Goal: Task Accomplishment & Management: Complete application form

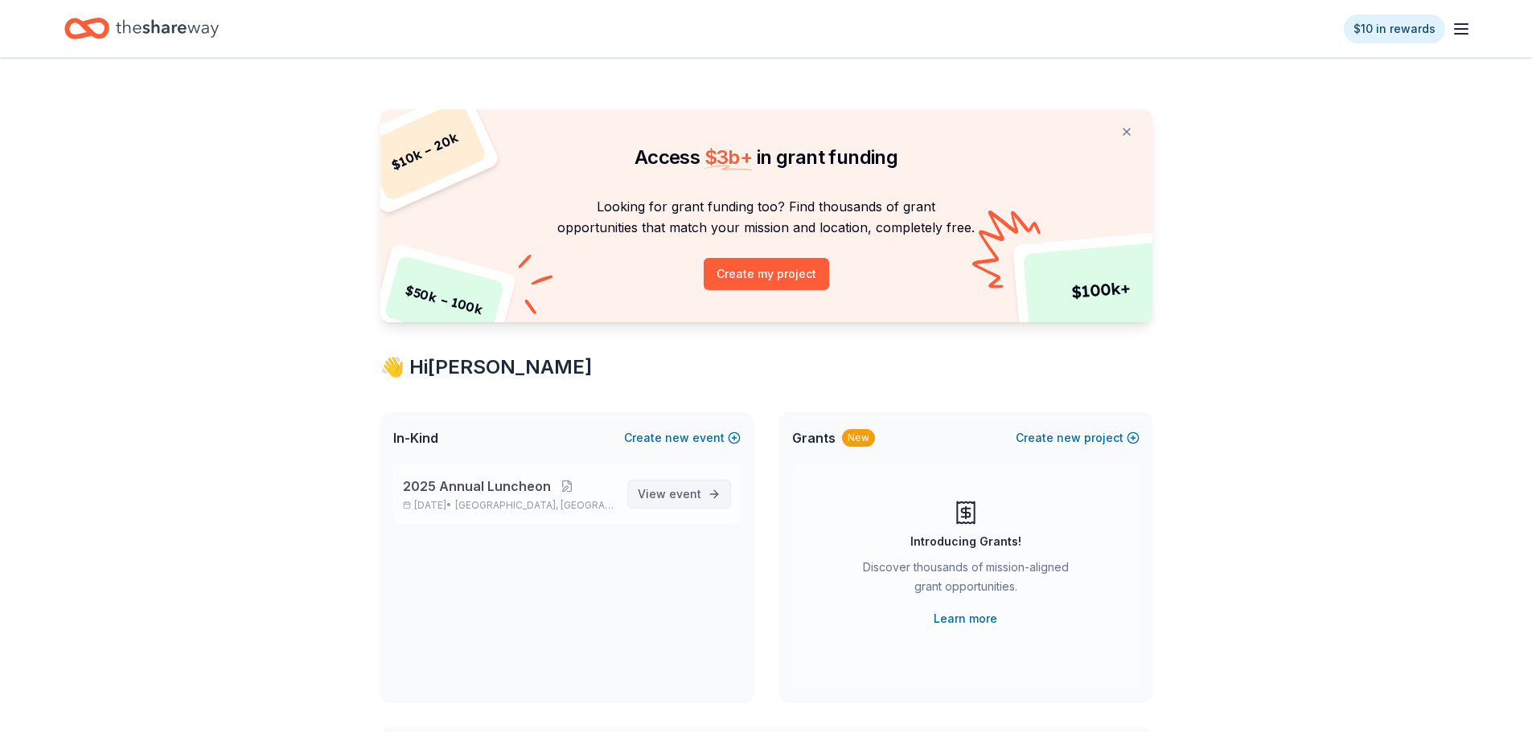
click at [690, 498] on span "event" at bounding box center [685, 494] width 32 height 14
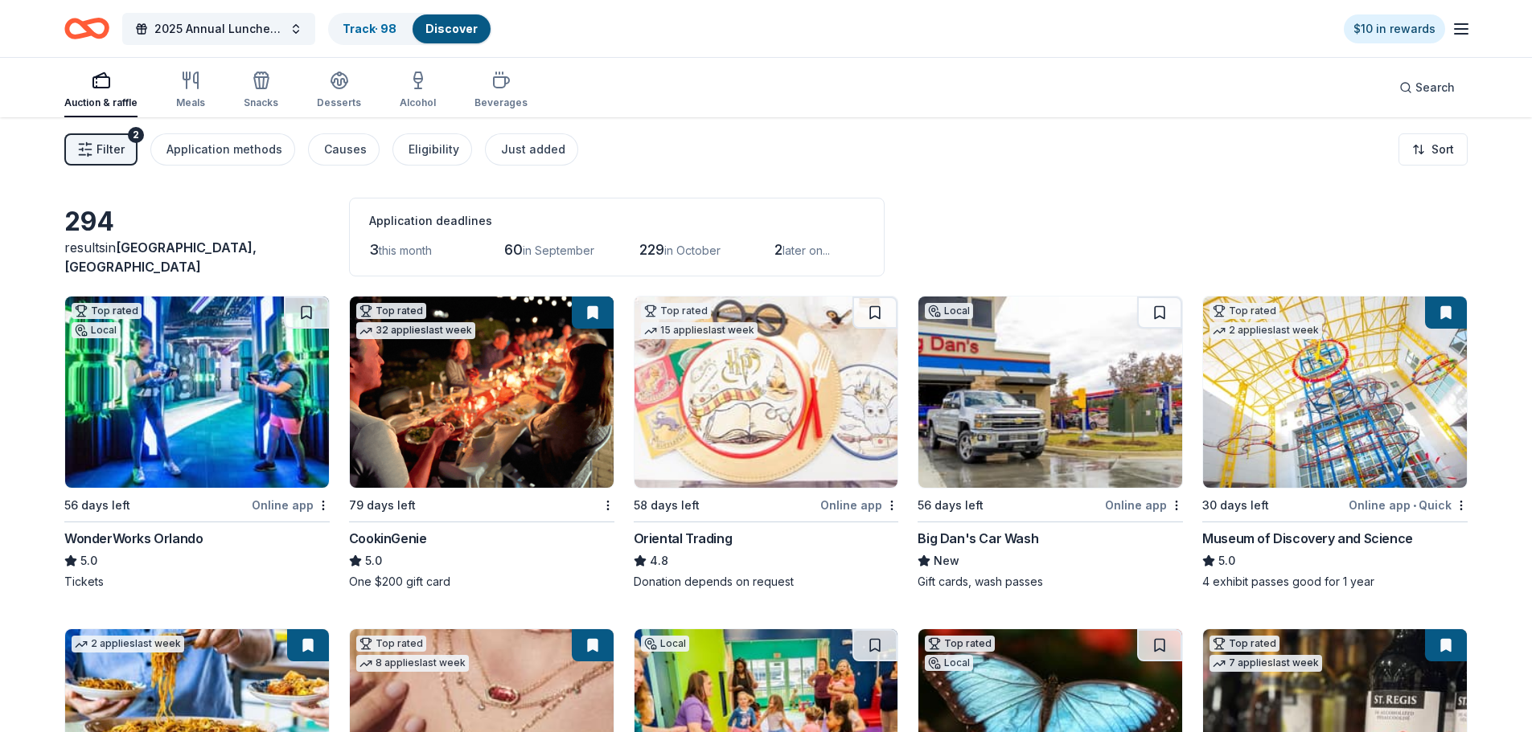
click at [399, 254] on span "this month" at bounding box center [405, 251] width 53 height 14
click at [376, 248] on span "3" at bounding box center [374, 249] width 10 height 17
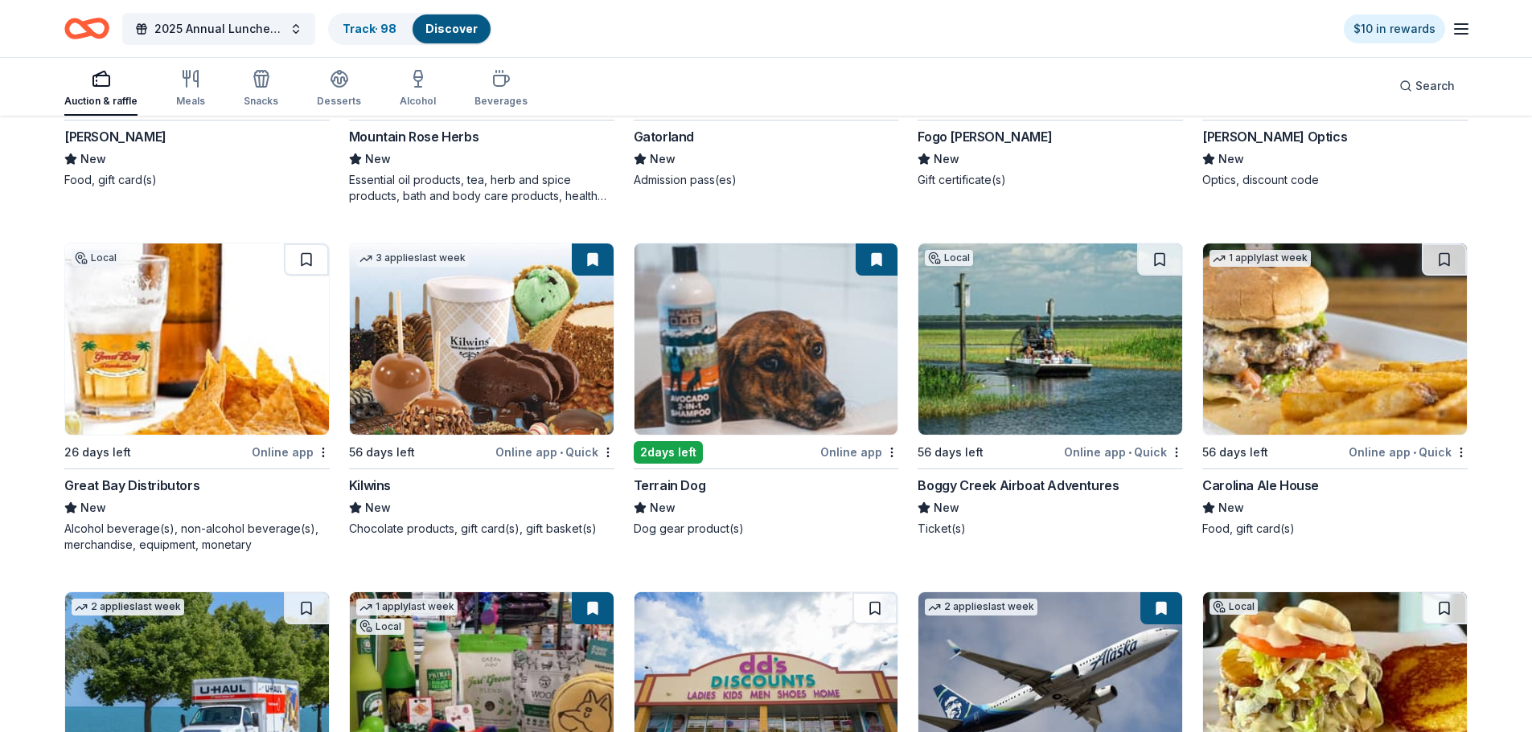
scroll to position [7635, 0]
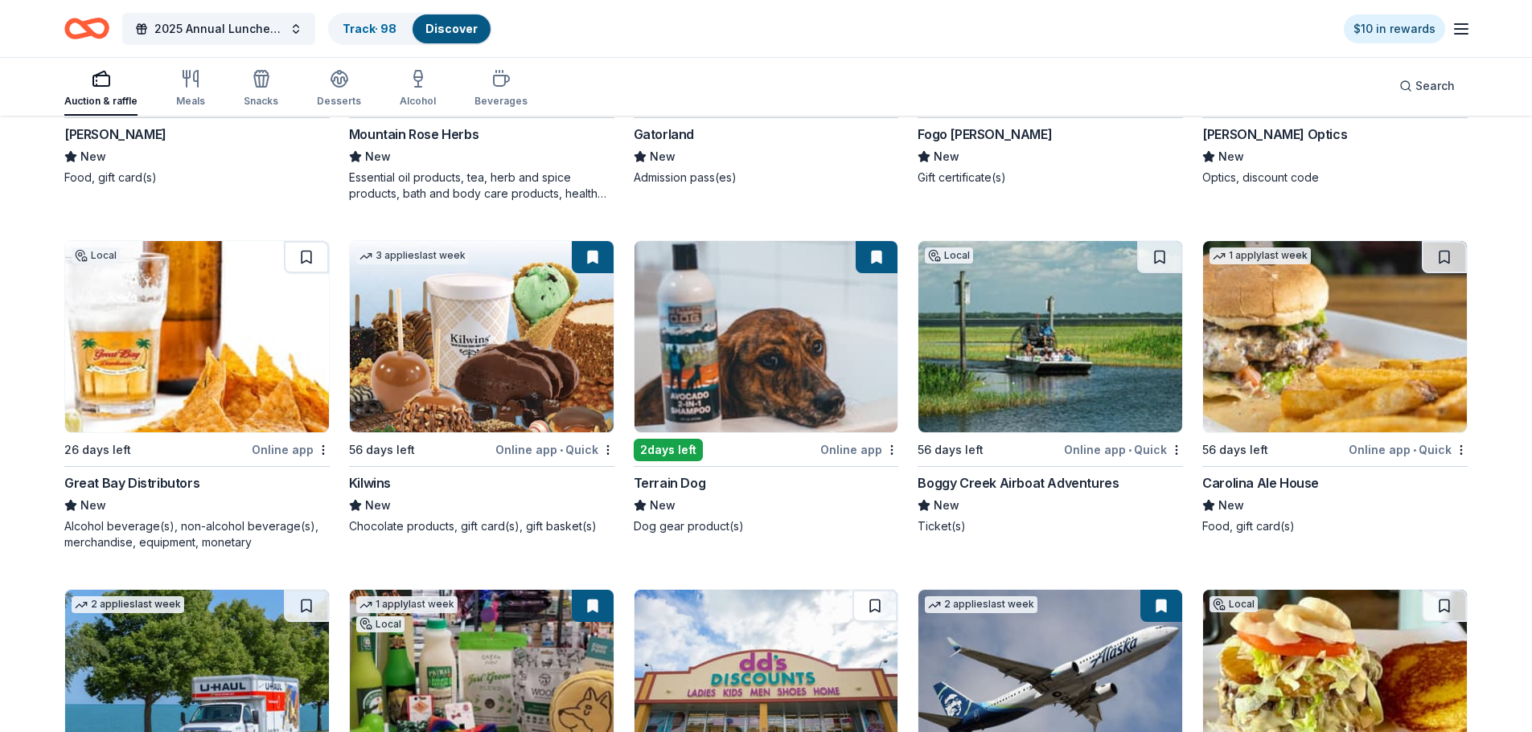
drag, startPoint x: 740, startPoint y: 459, endPoint x: 738, endPoint y: 468, distance: 9.0
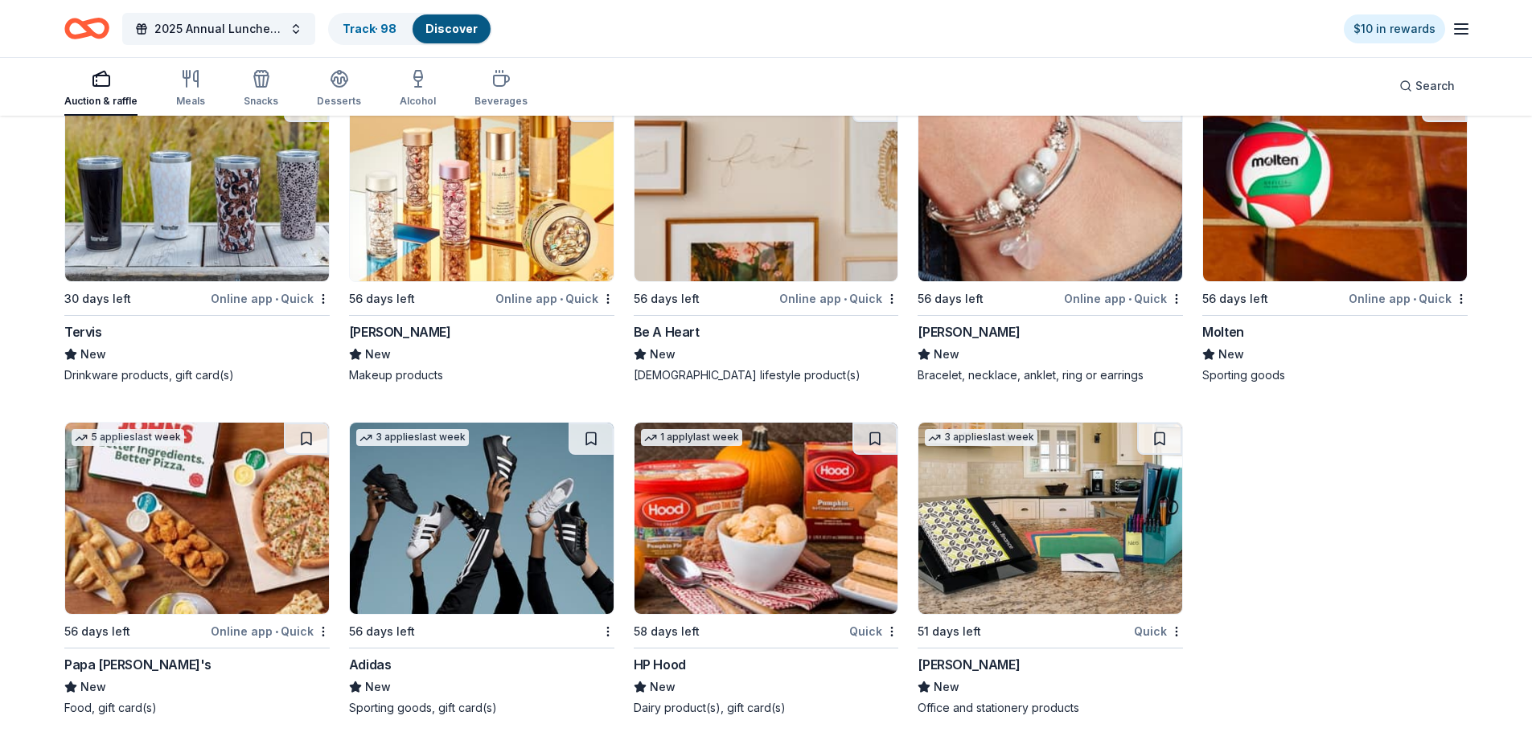
scroll to position [19757, 0]
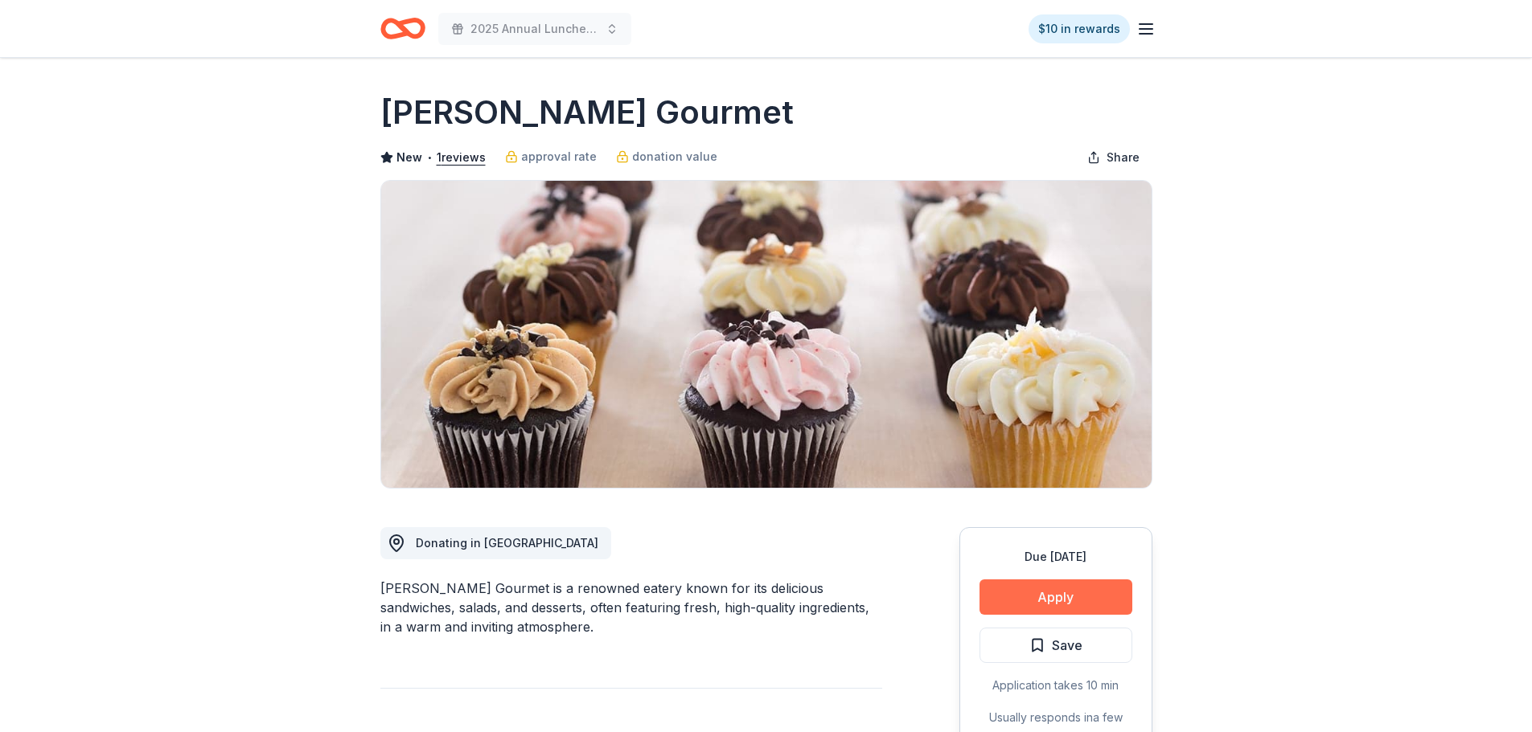
click at [1082, 596] on button "Apply" at bounding box center [1055, 597] width 153 height 35
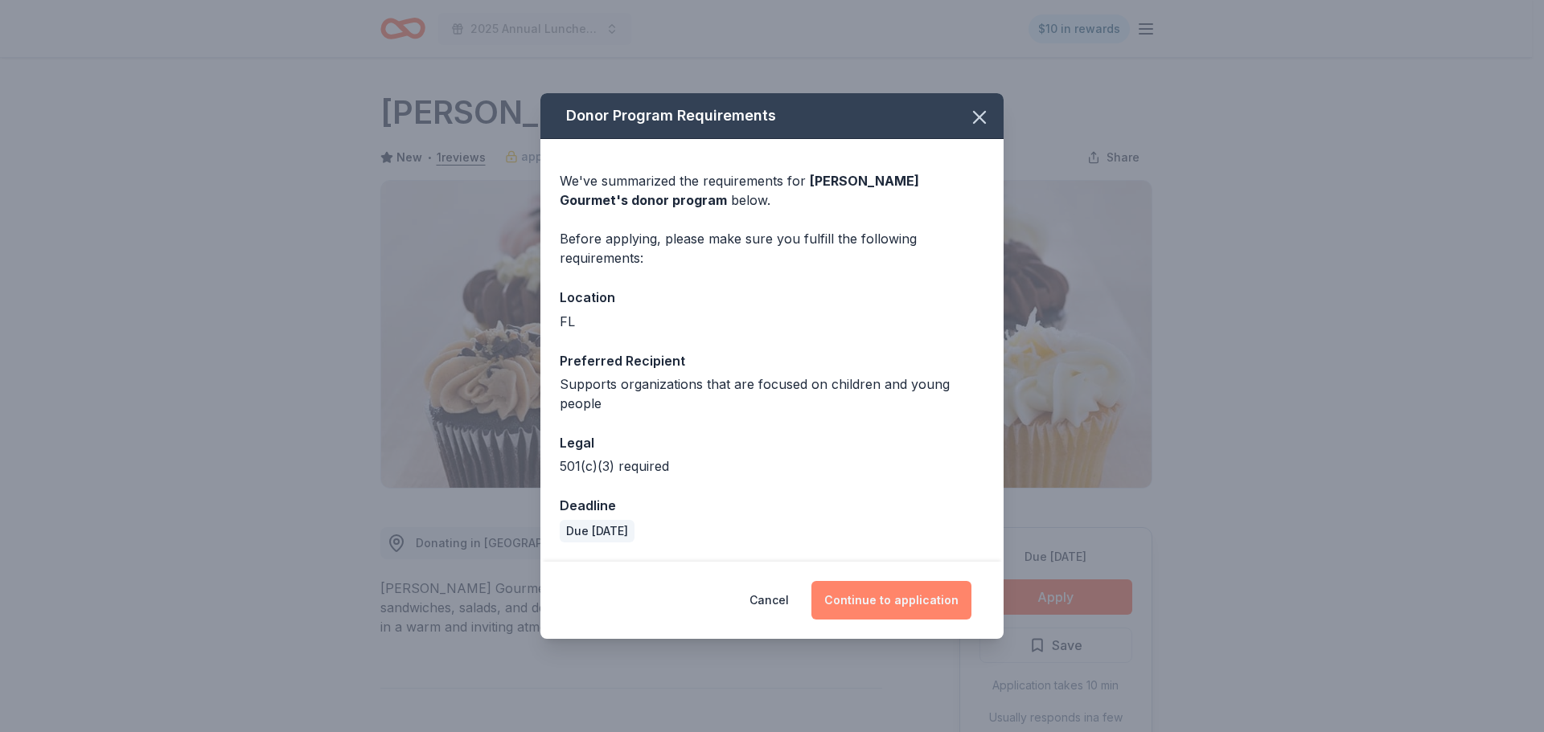
click at [908, 603] on button "Continue to application" at bounding box center [891, 600] width 160 height 39
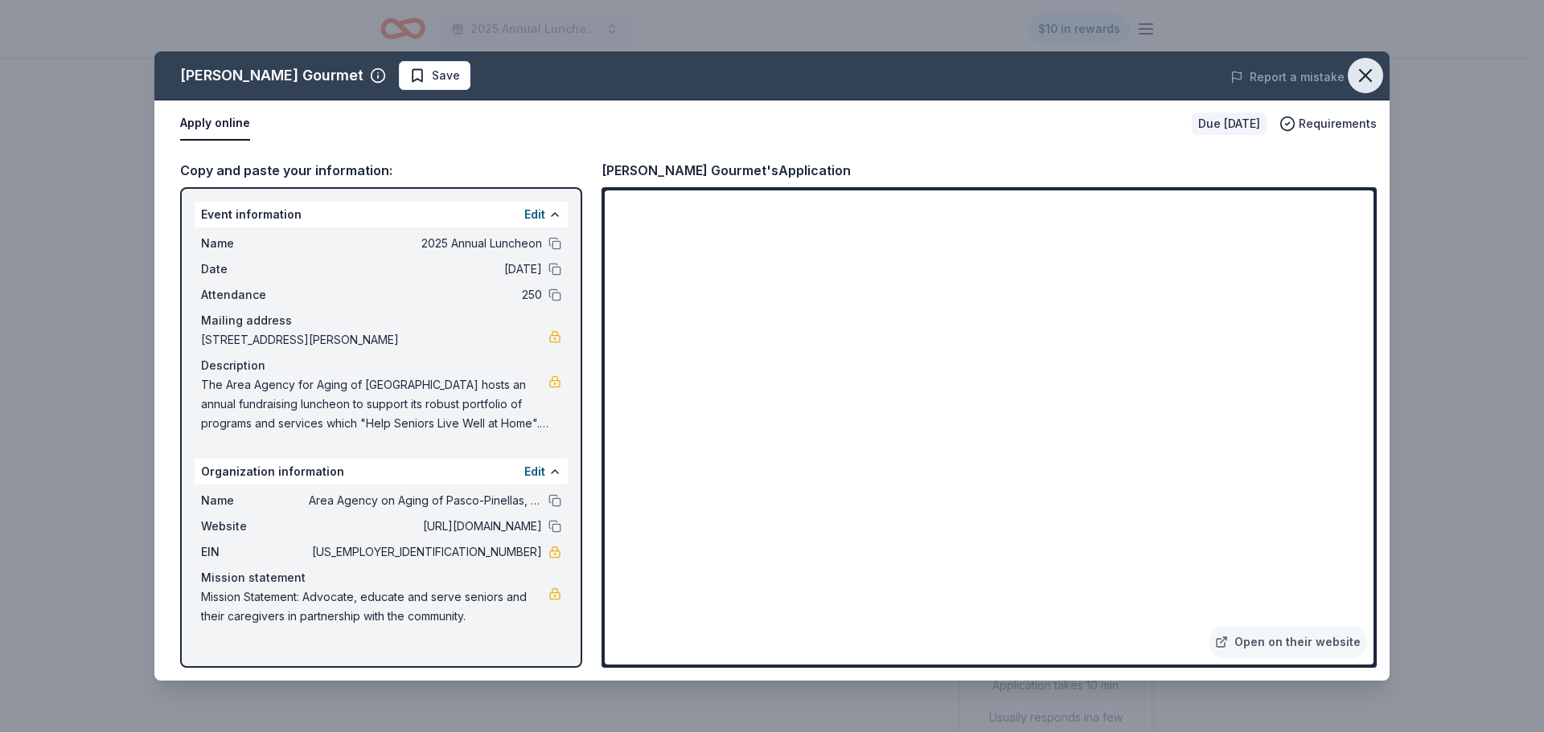
click at [1364, 81] on icon "button" at bounding box center [1365, 75] width 23 height 23
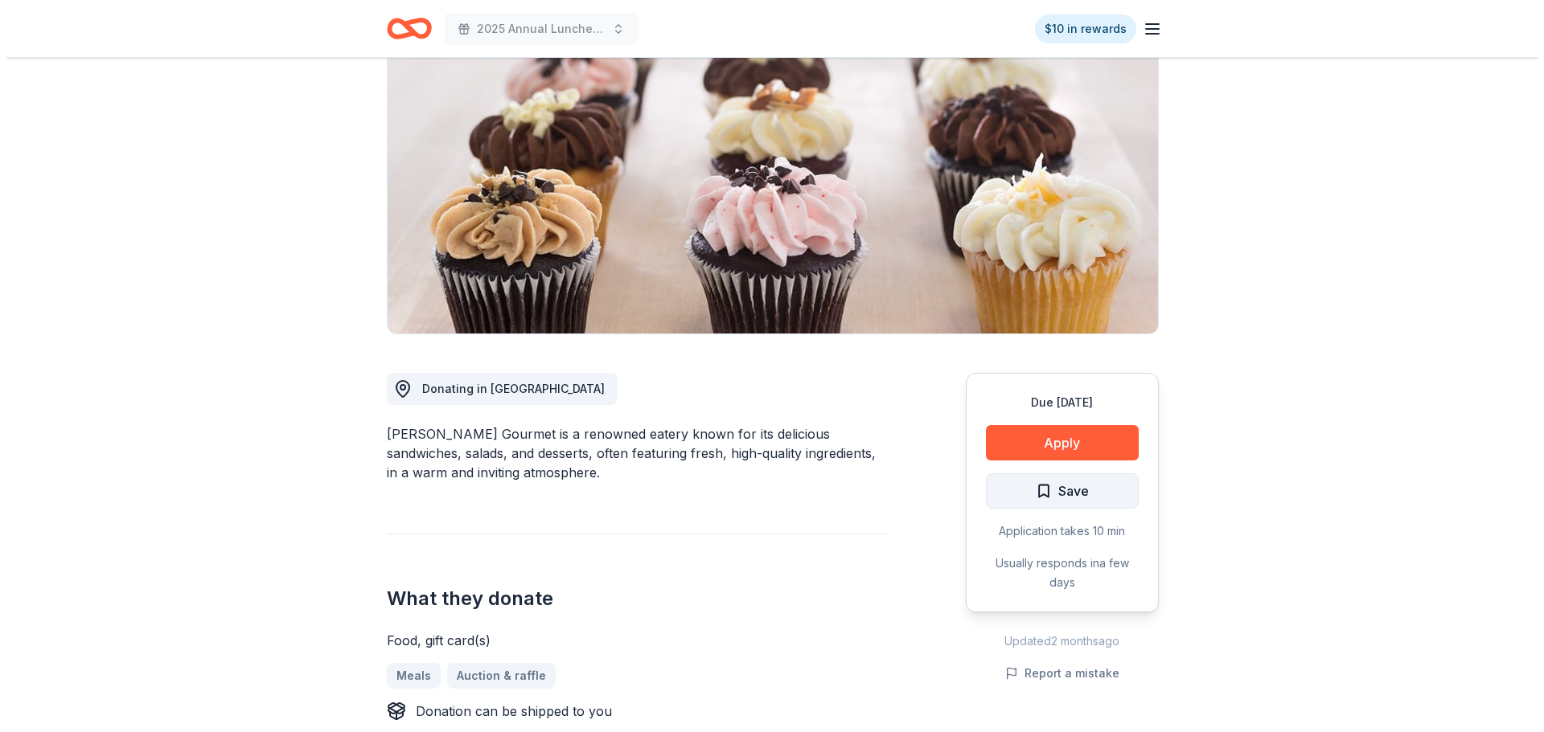
scroll to position [161, 0]
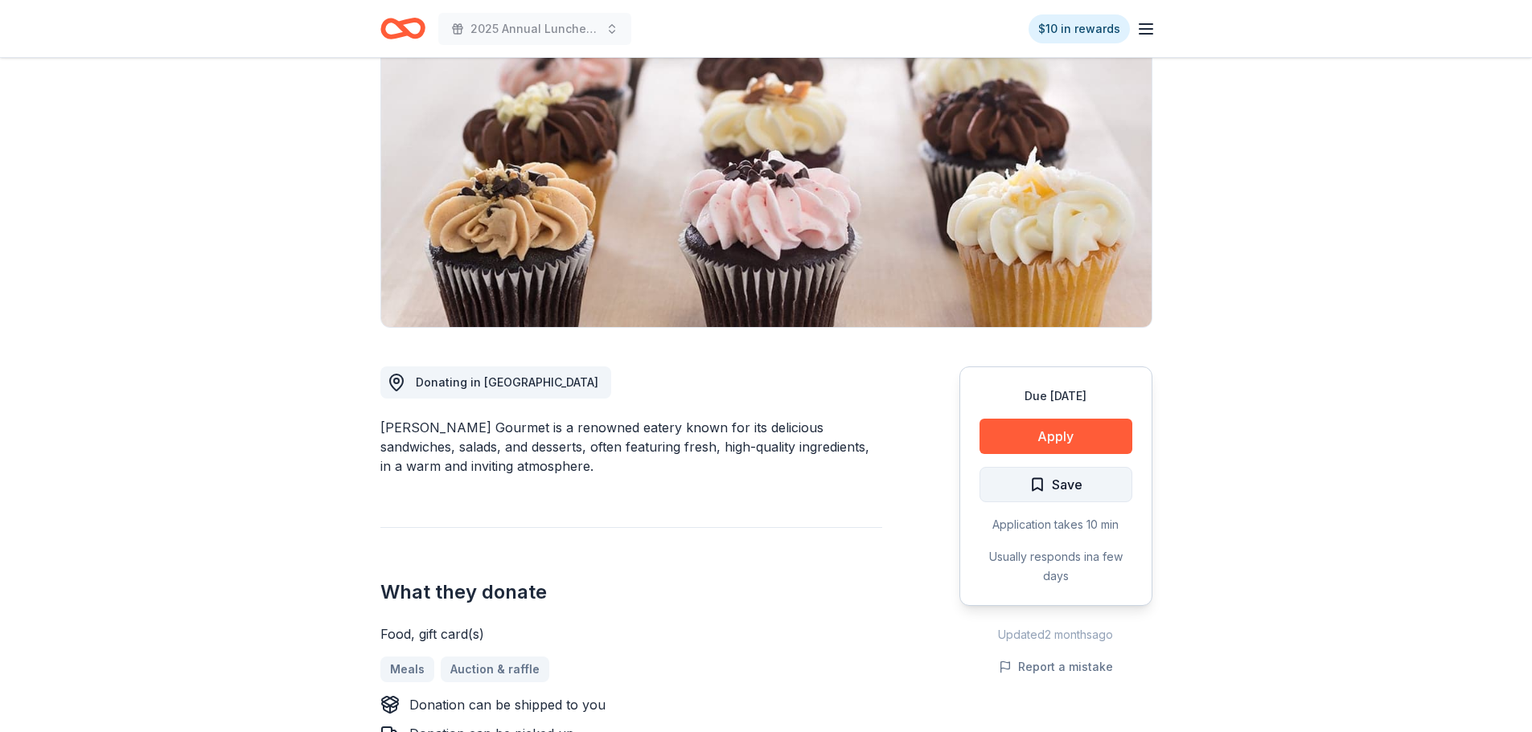
click at [1048, 487] on span "Save" at bounding box center [1055, 484] width 53 height 21
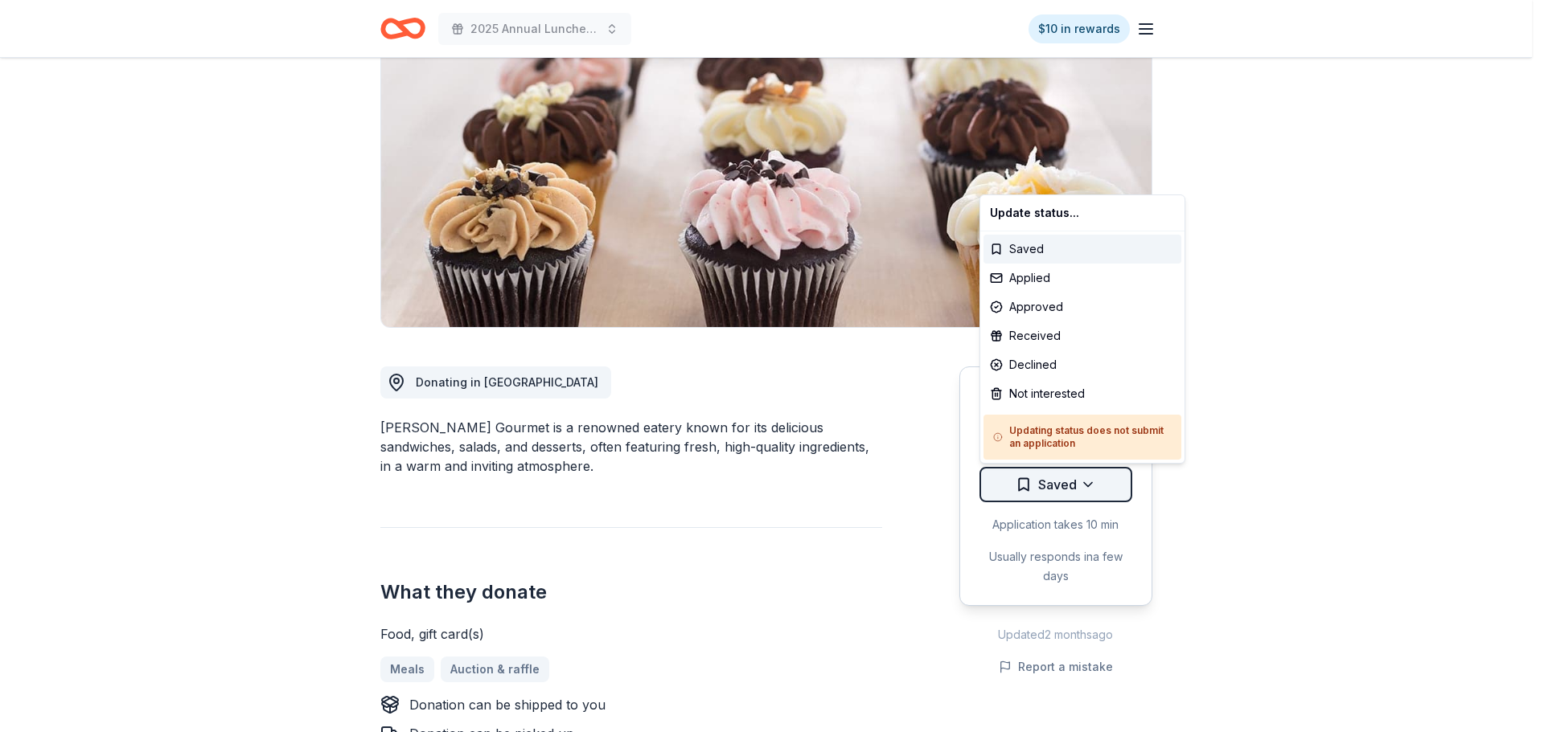
click at [1108, 490] on html "2025 Annual Luncheon $10 in rewards Due in 26 days Share Wright's Gourmet New •…" at bounding box center [772, 205] width 1544 height 732
click at [1070, 272] on div "Applied" at bounding box center [1082, 278] width 198 height 29
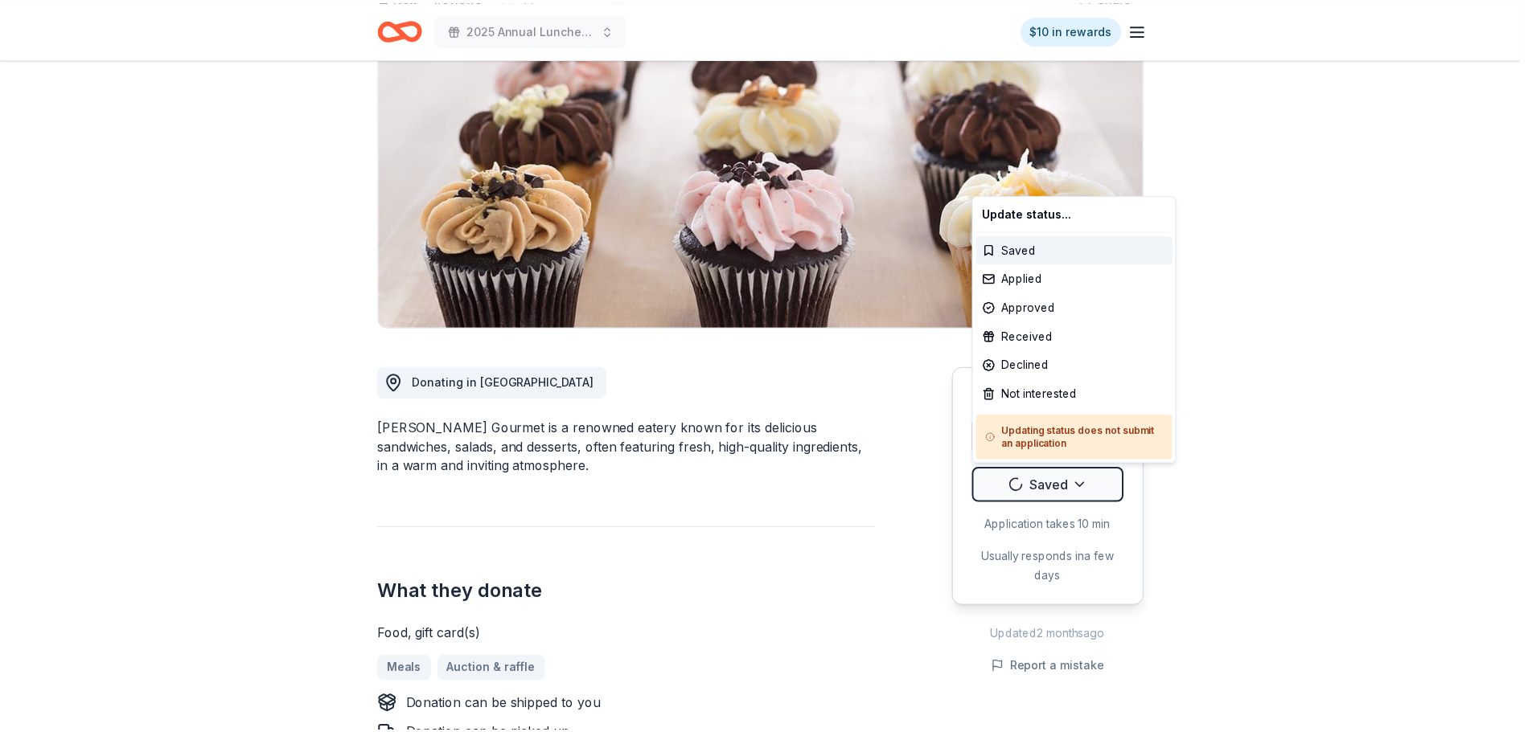
scroll to position [0, 0]
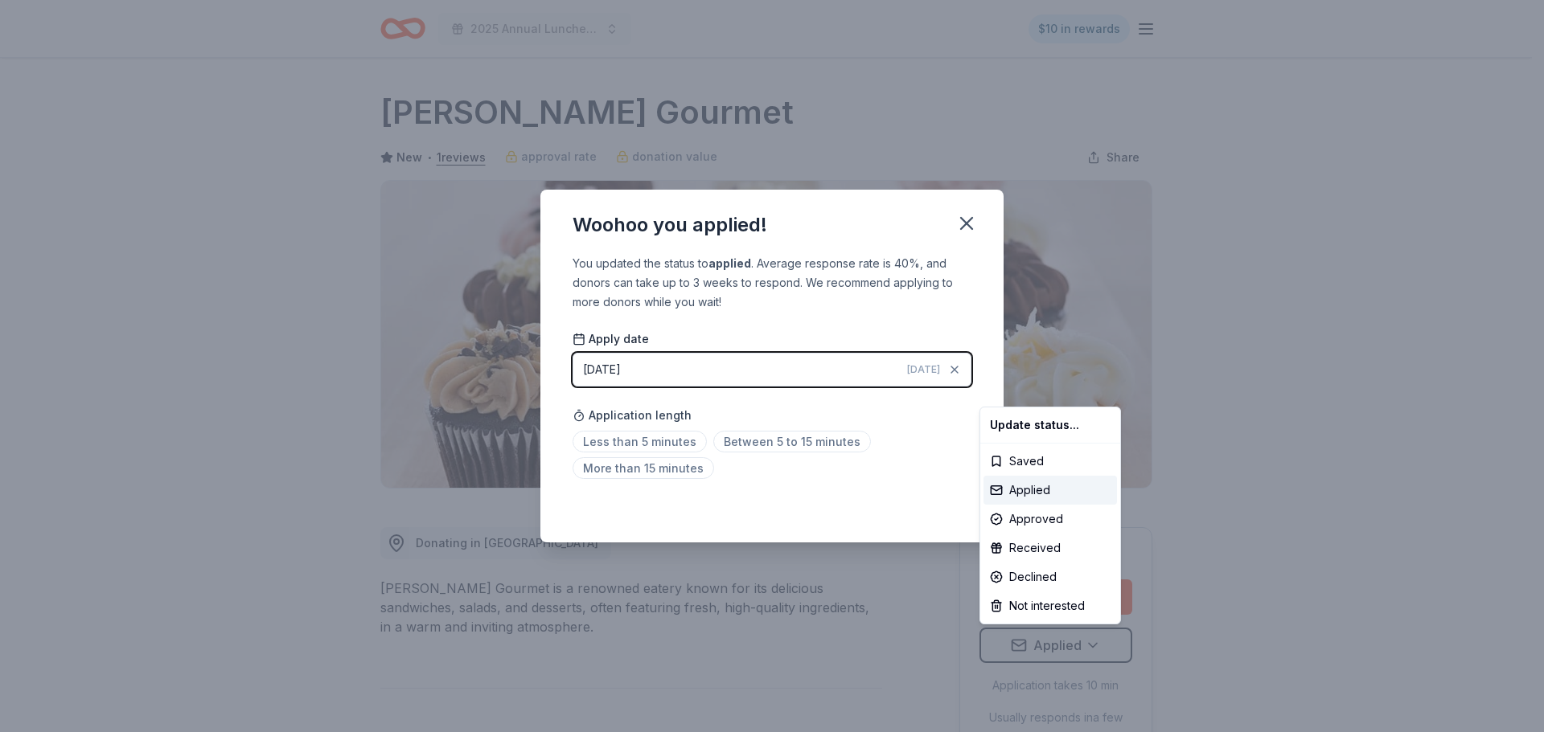
click at [662, 443] on html "2025 Annual Luncheon $10 in rewards Due in 26 days Share Wright's Gourmet New •…" at bounding box center [772, 366] width 1544 height 732
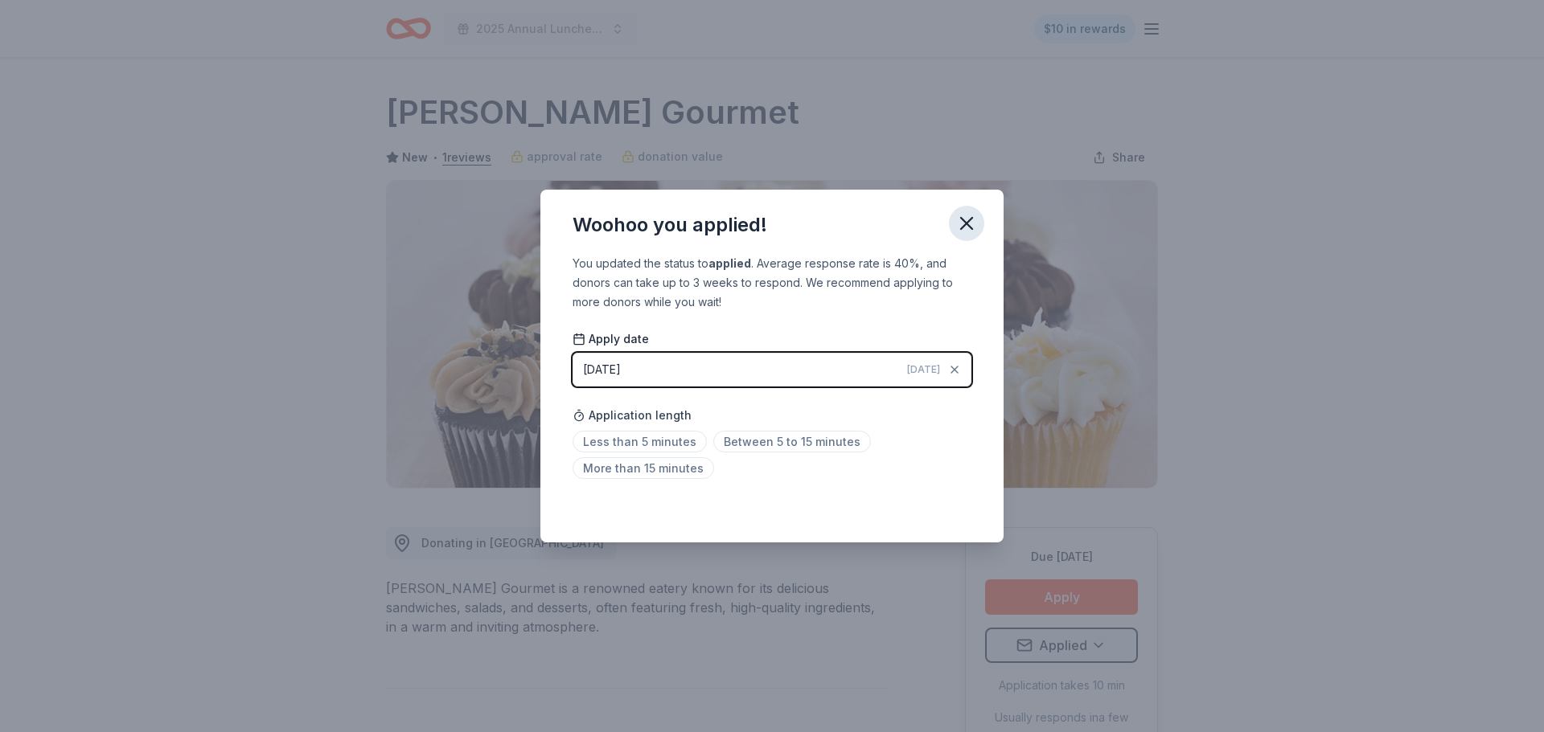
click at [974, 235] on button "button" at bounding box center [966, 223] width 35 height 35
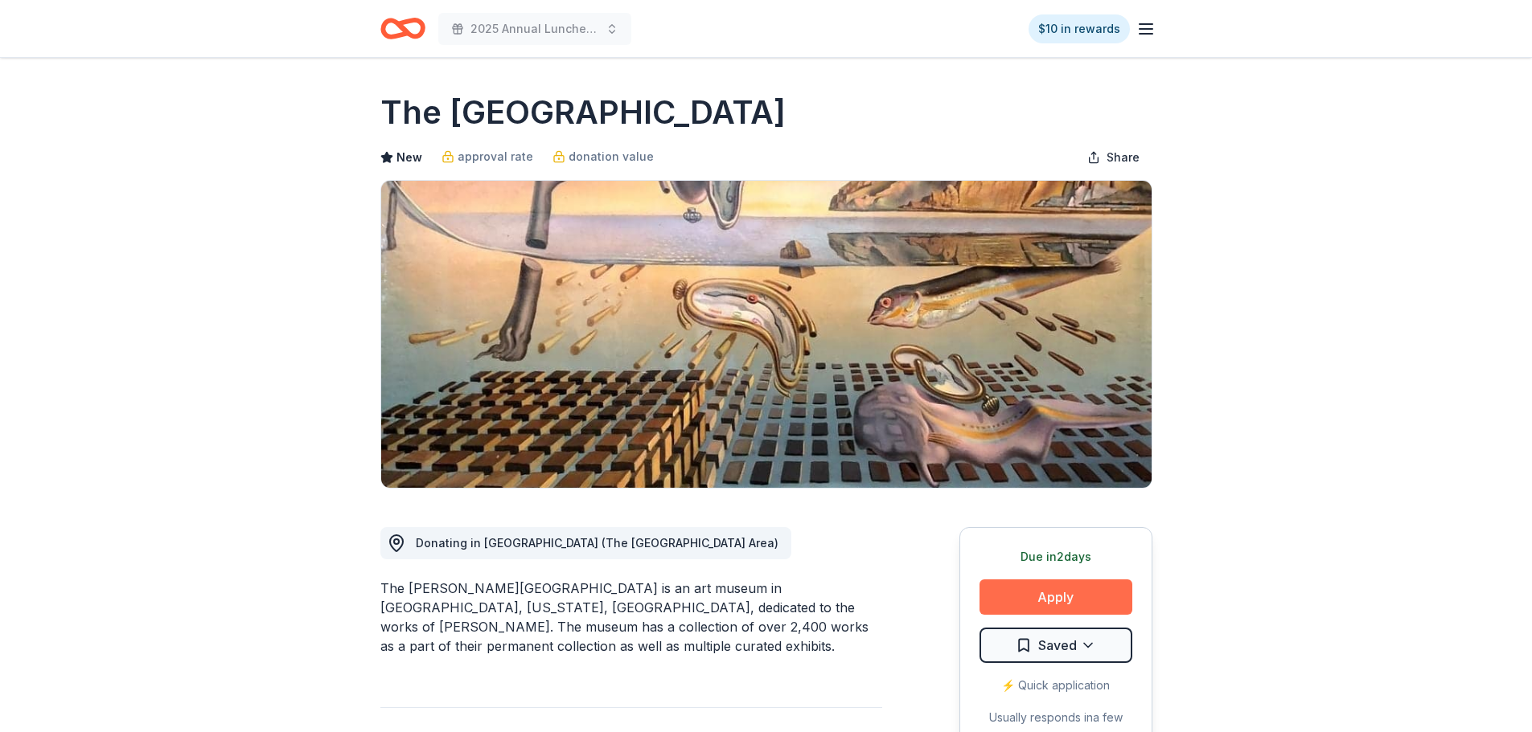
click at [1064, 595] on button "Apply" at bounding box center [1055, 597] width 153 height 35
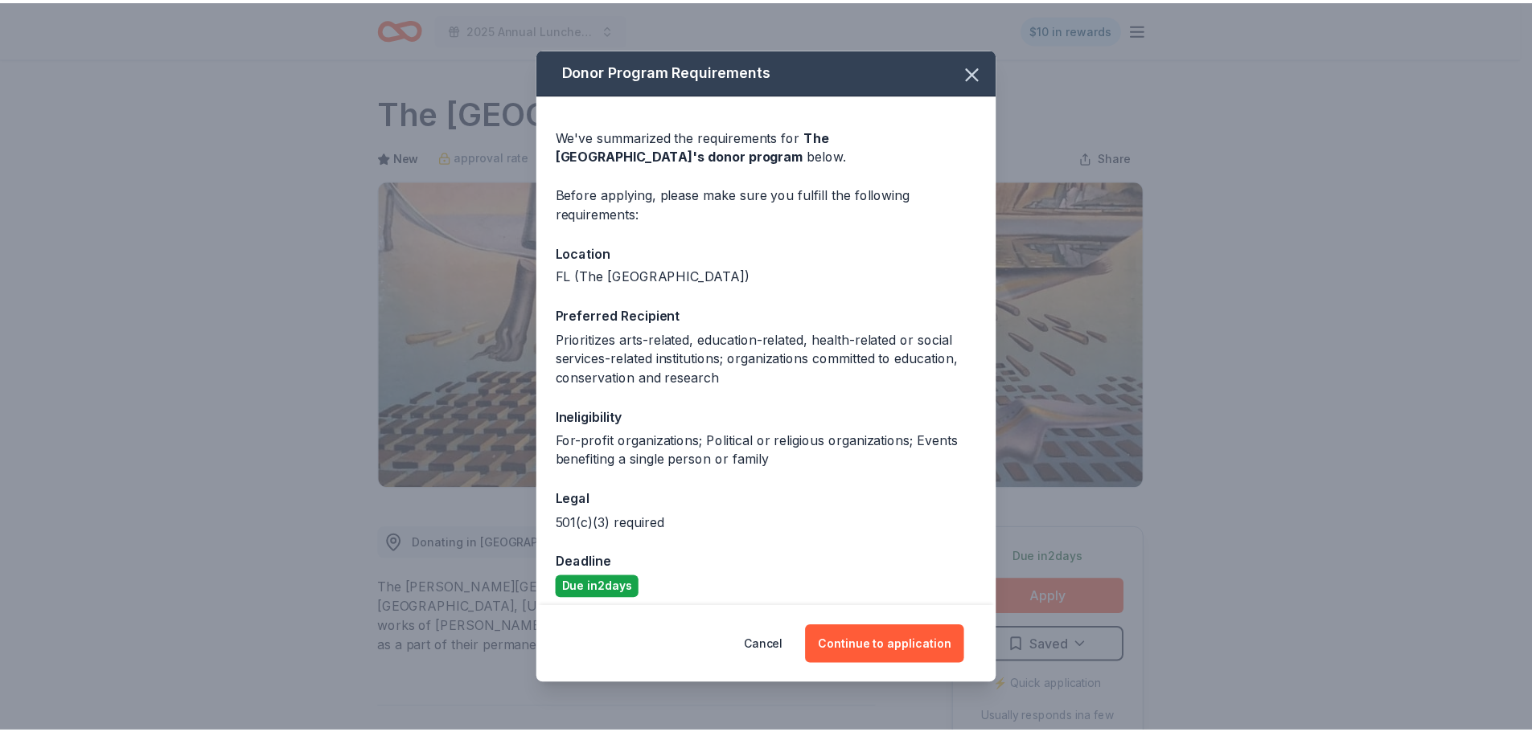
scroll to position [11, 0]
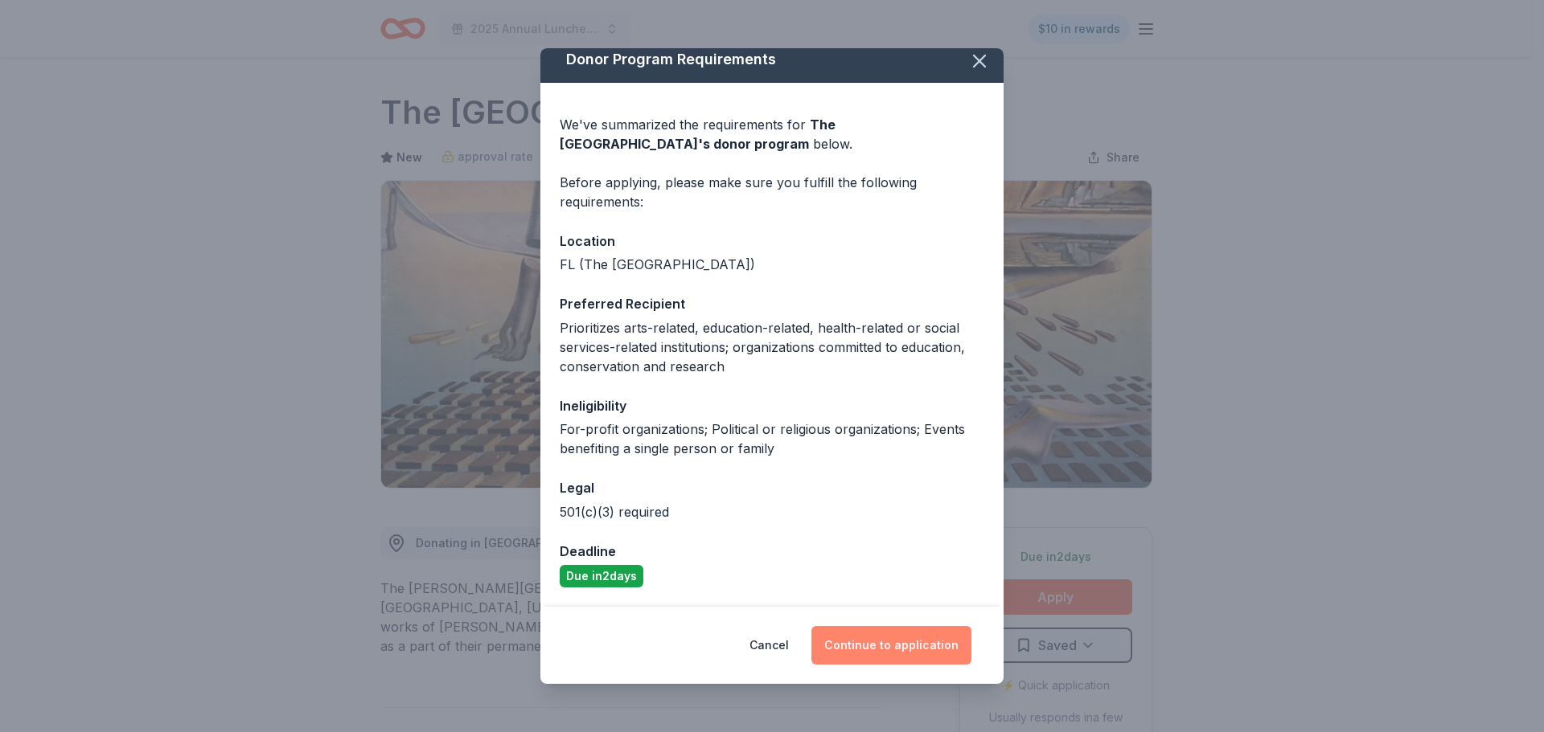
click at [892, 642] on button "Continue to application" at bounding box center [891, 645] width 160 height 39
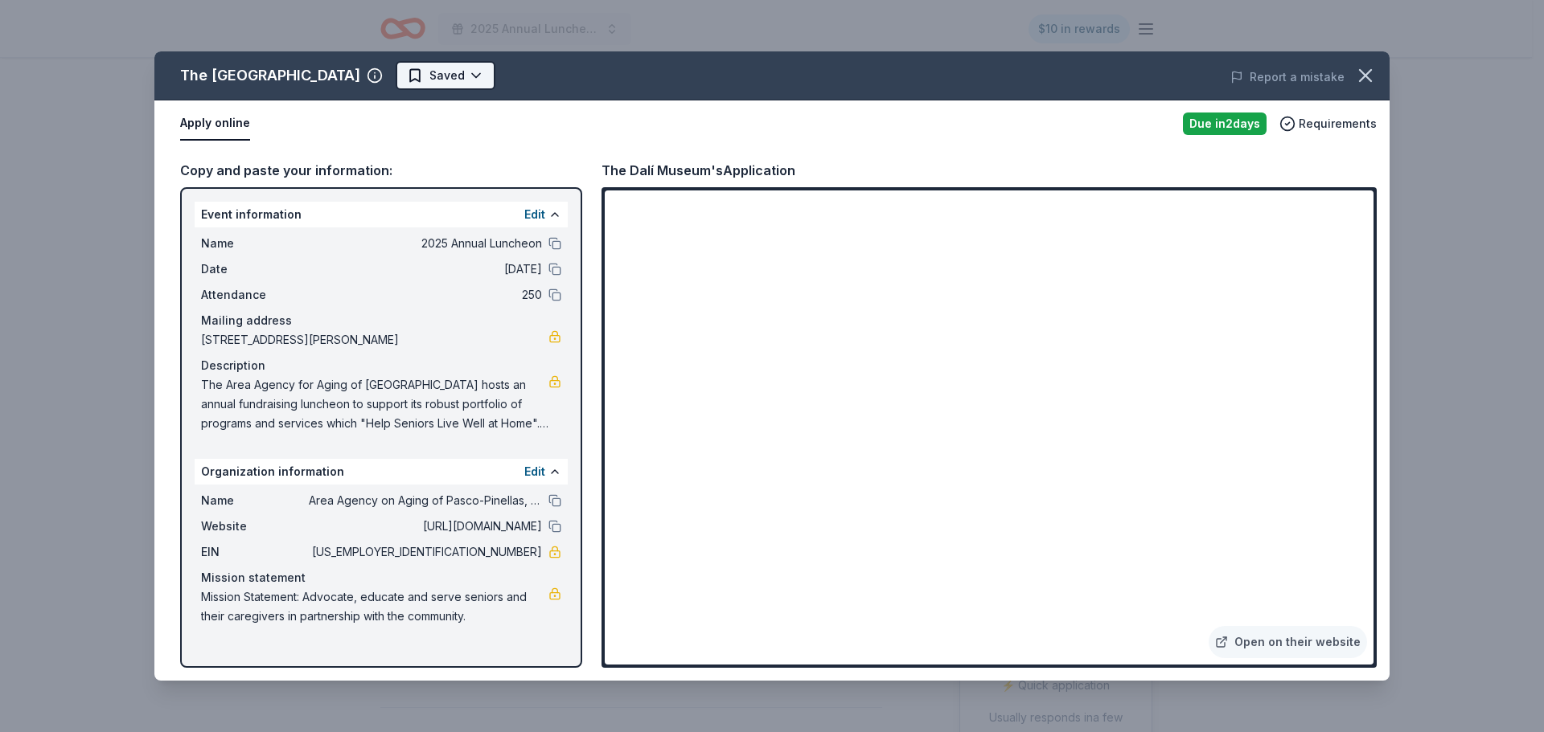
click at [397, 76] on html "2025 Annual Luncheon $10 in rewards Due in 2 days Share The Dalí Museum New app…" at bounding box center [772, 366] width 1544 height 732
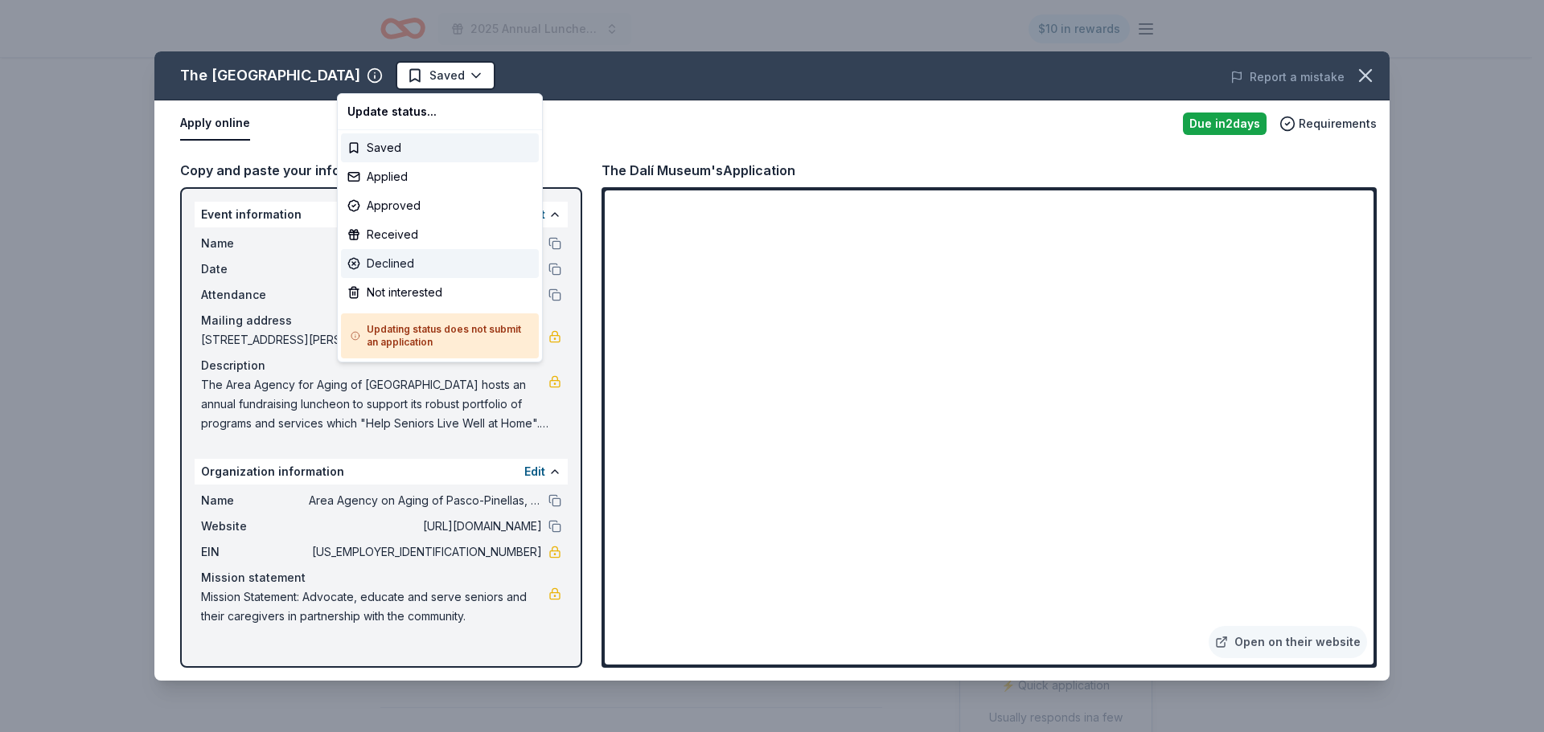
click at [479, 262] on div "Declined" at bounding box center [440, 263] width 198 height 29
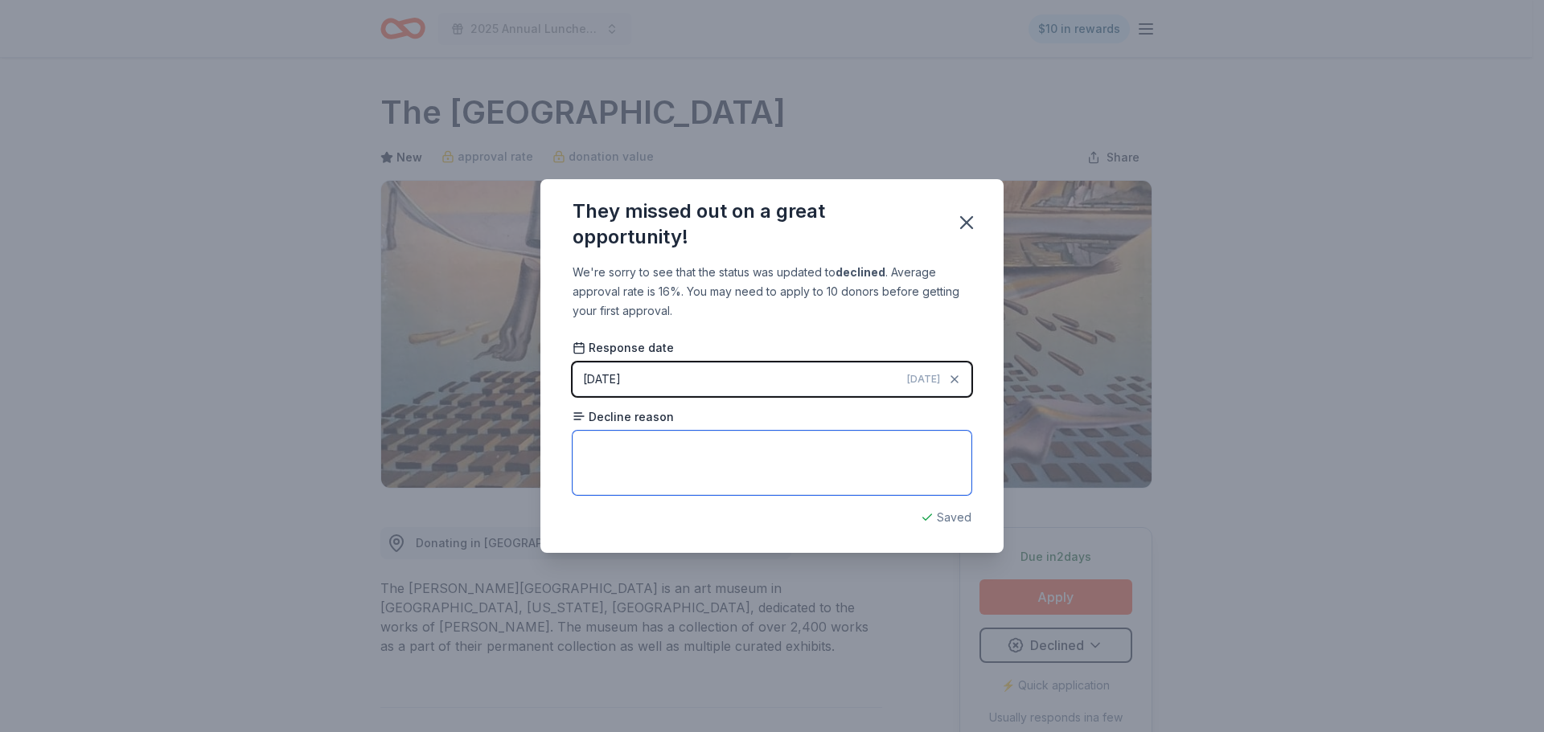
click at [750, 454] on textarea at bounding box center [771, 463] width 399 height 64
type textarea "Not accepting any more applications"
click at [964, 225] on icon "button" at bounding box center [966, 222] width 11 height 11
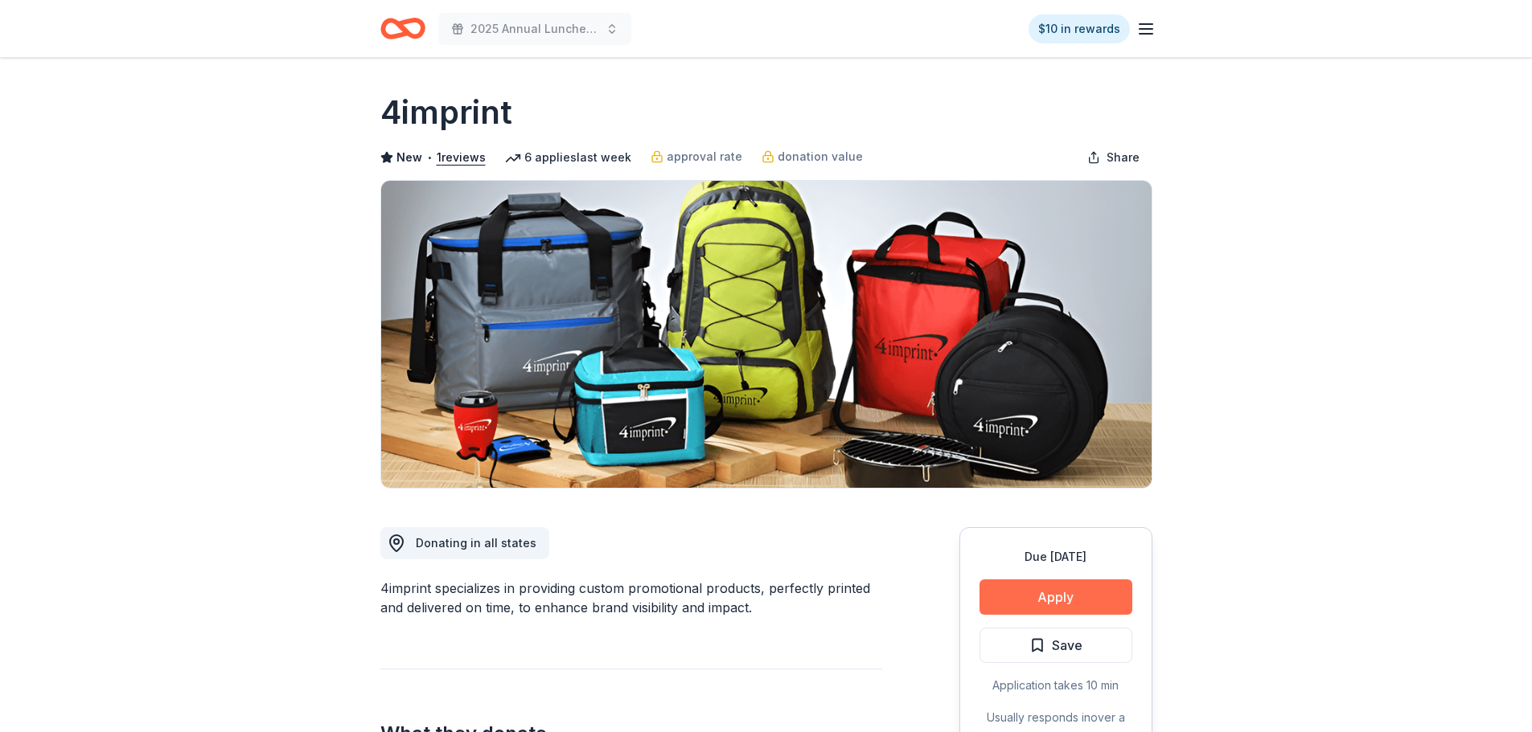
click at [1088, 610] on button "Apply" at bounding box center [1055, 597] width 153 height 35
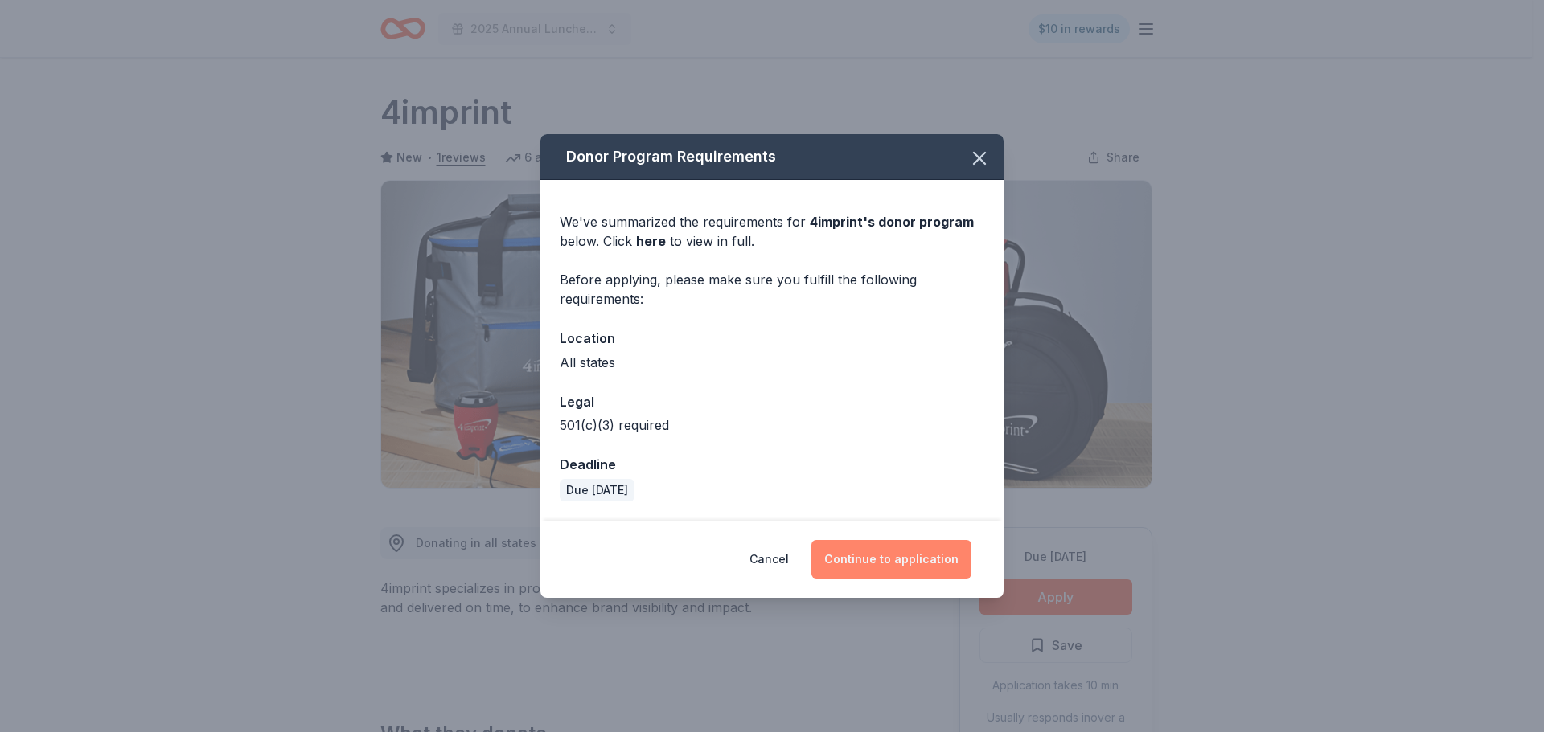
click at [877, 560] on button "Continue to application" at bounding box center [891, 559] width 160 height 39
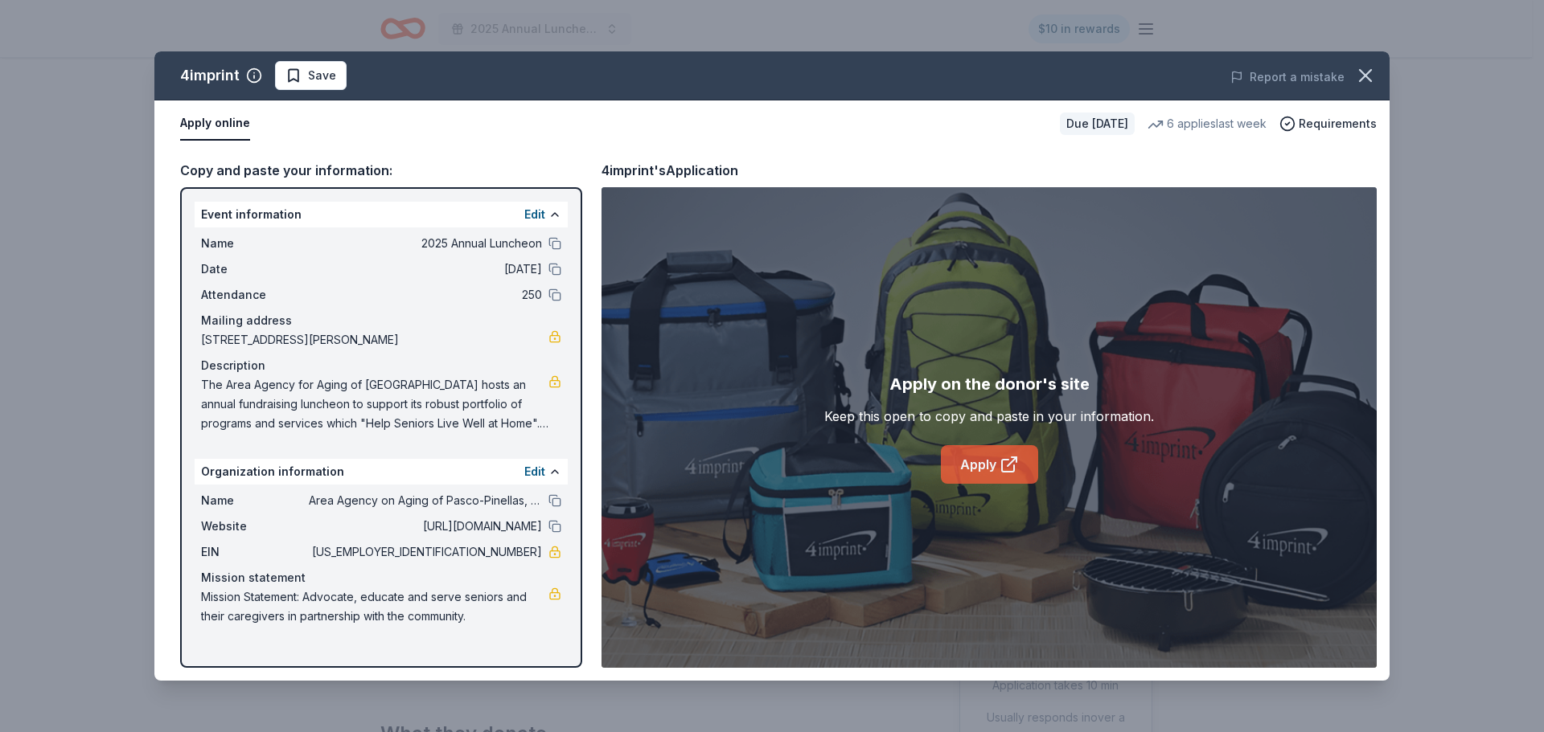
click at [975, 465] on link "Apply" at bounding box center [989, 464] width 97 height 39
